Goal: Task Accomplishment & Management: Use online tool/utility

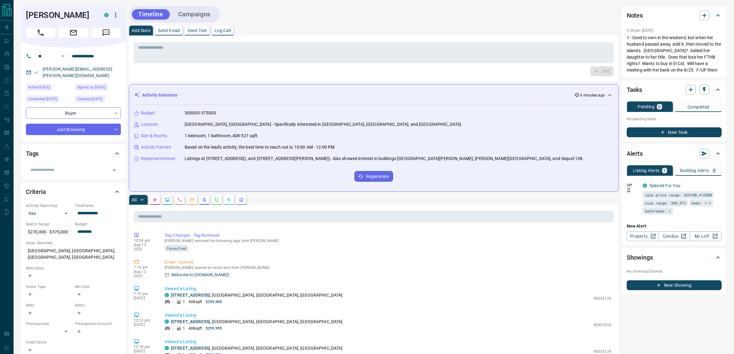
click at [119, 14] on icon "button" at bounding box center [115, 14] width 7 height 7
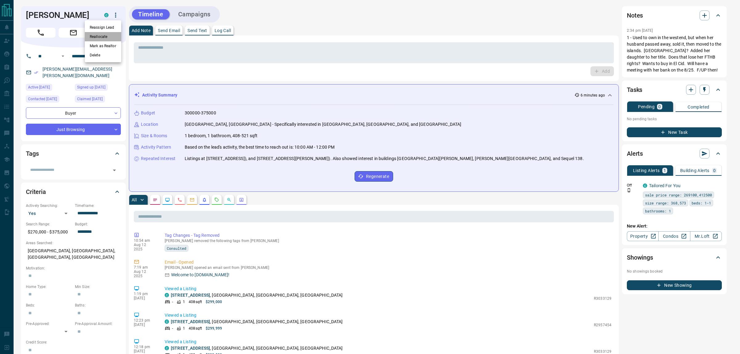
click at [95, 37] on li "Reallocate" at bounding box center [103, 36] width 36 height 9
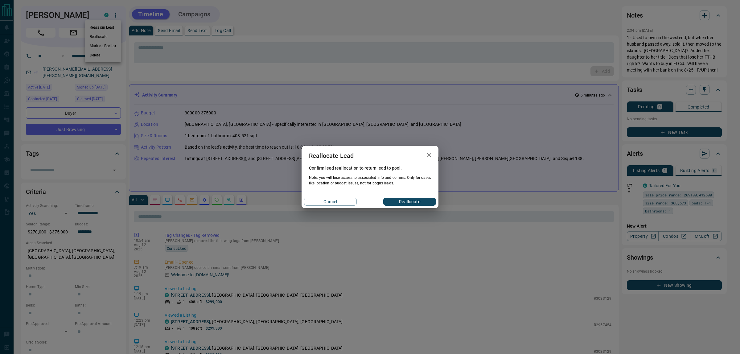
click at [430, 156] on icon "button" at bounding box center [428, 154] width 7 height 7
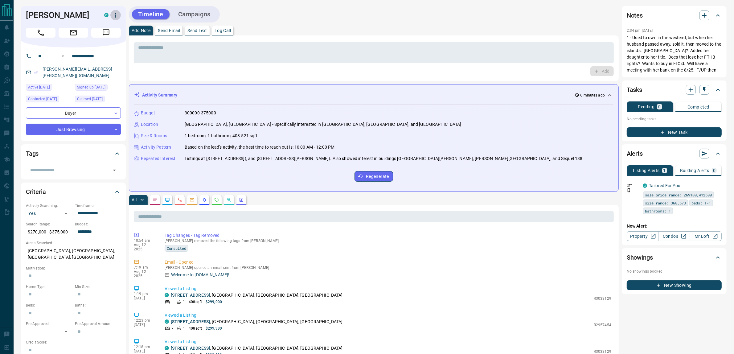
click at [116, 15] on icon "button" at bounding box center [115, 14] width 7 height 7
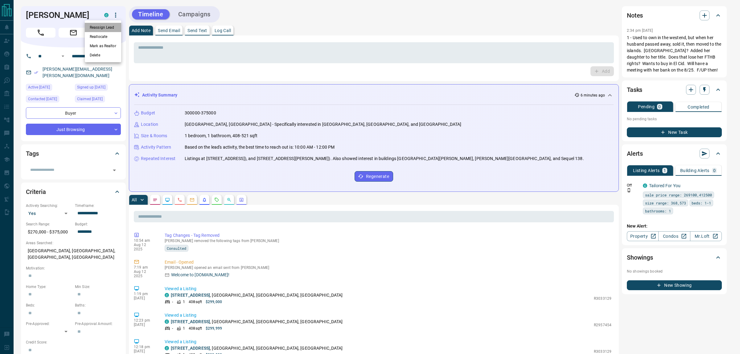
click at [108, 25] on li "Reassign Lead" at bounding box center [103, 27] width 36 height 9
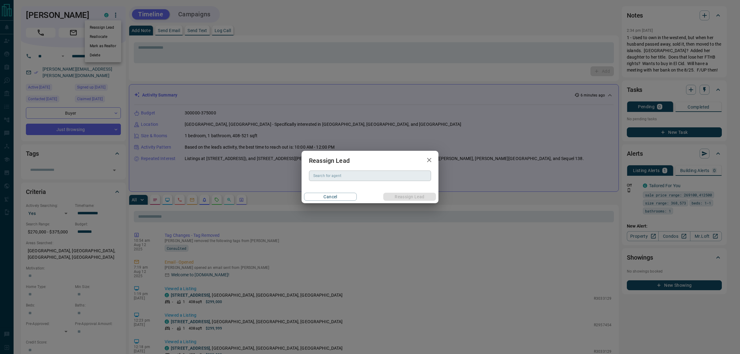
click at [361, 171] on div "Search for agent" at bounding box center [370, 175] width 122 height 10
click at [361, 173] on input "Search for agent" at bounding box center [369, 175] width 117 height 7
click at [335, 189] on li "[PERSON_NAME]" at bounding box center [370, 188] width 122 height 9
type input "**********"
click at [401, 197] on button "Reassign Lead" at bounding box center [409, 197] width 53 height 8
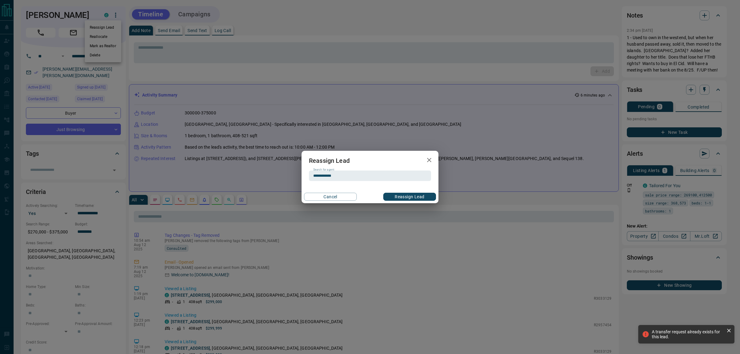
click at [431, 133] on div "**********" at bounding box center [370, 177] width 740 height 354
